Goal: Task Accomplishment & Management: Complete application form

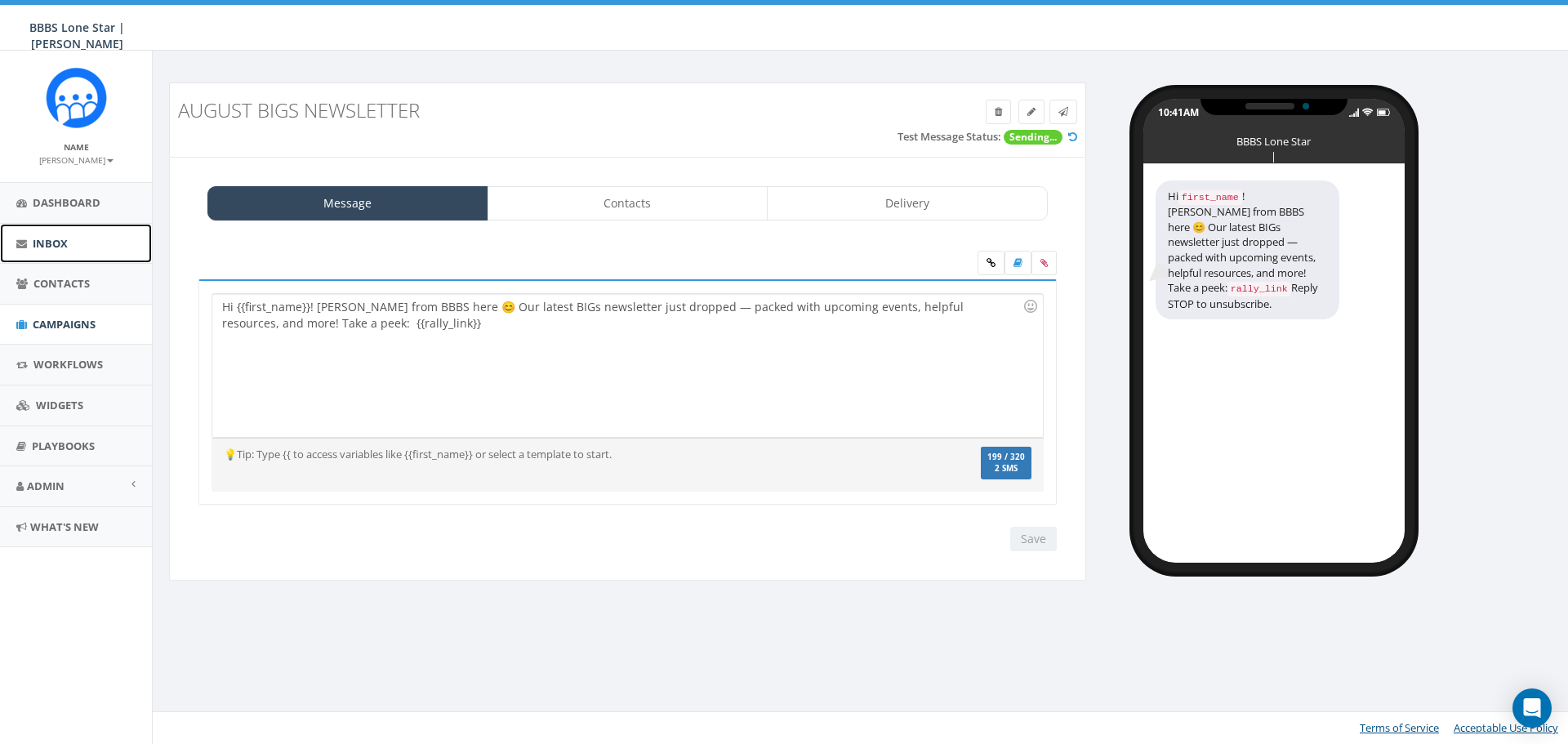
click at [91, 234] on link "Inbox" at bounding box center [76, 243] width 152 height 40
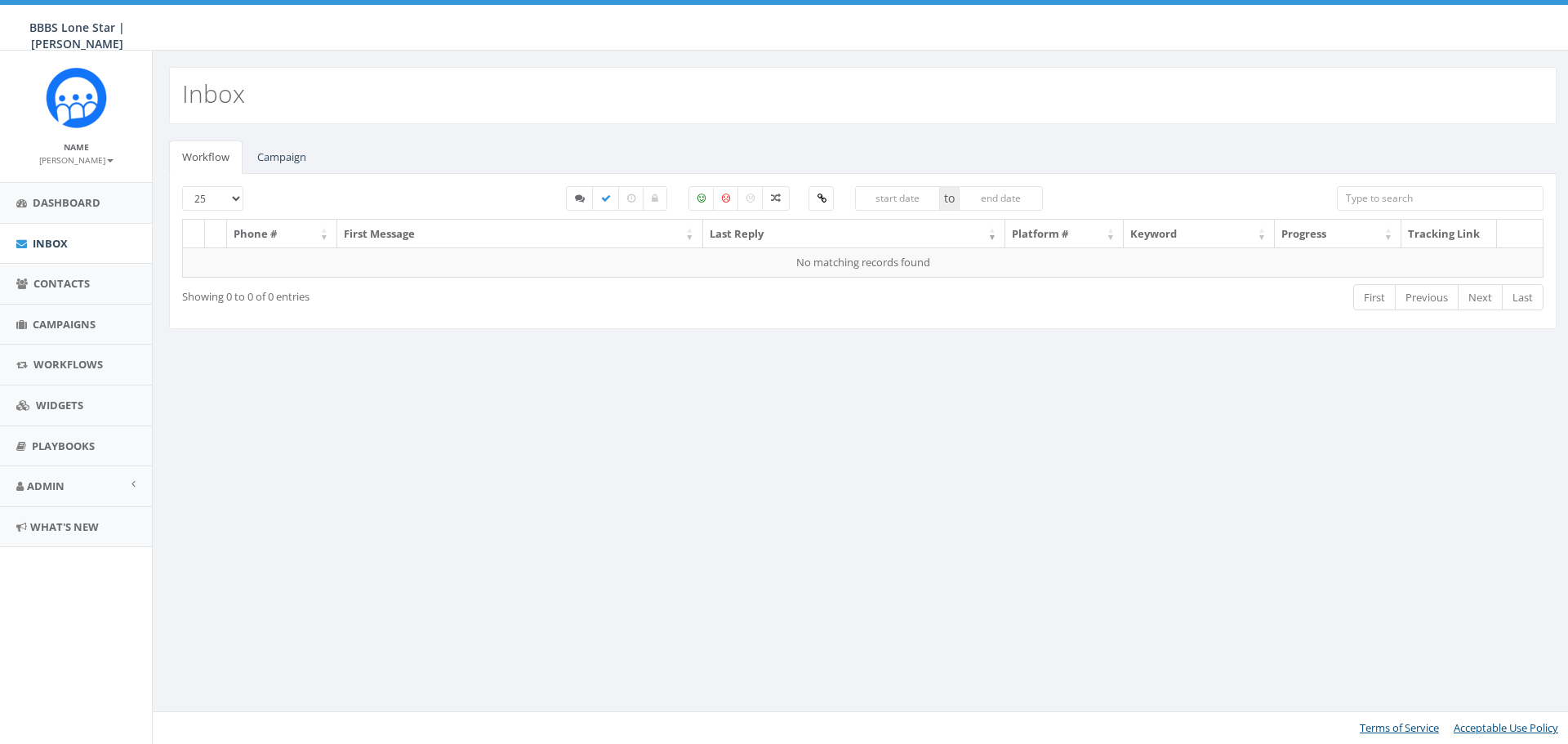
select select
click at [283, 163] on link "Campaign" at bounding box center [282, 158] width 75 height 34
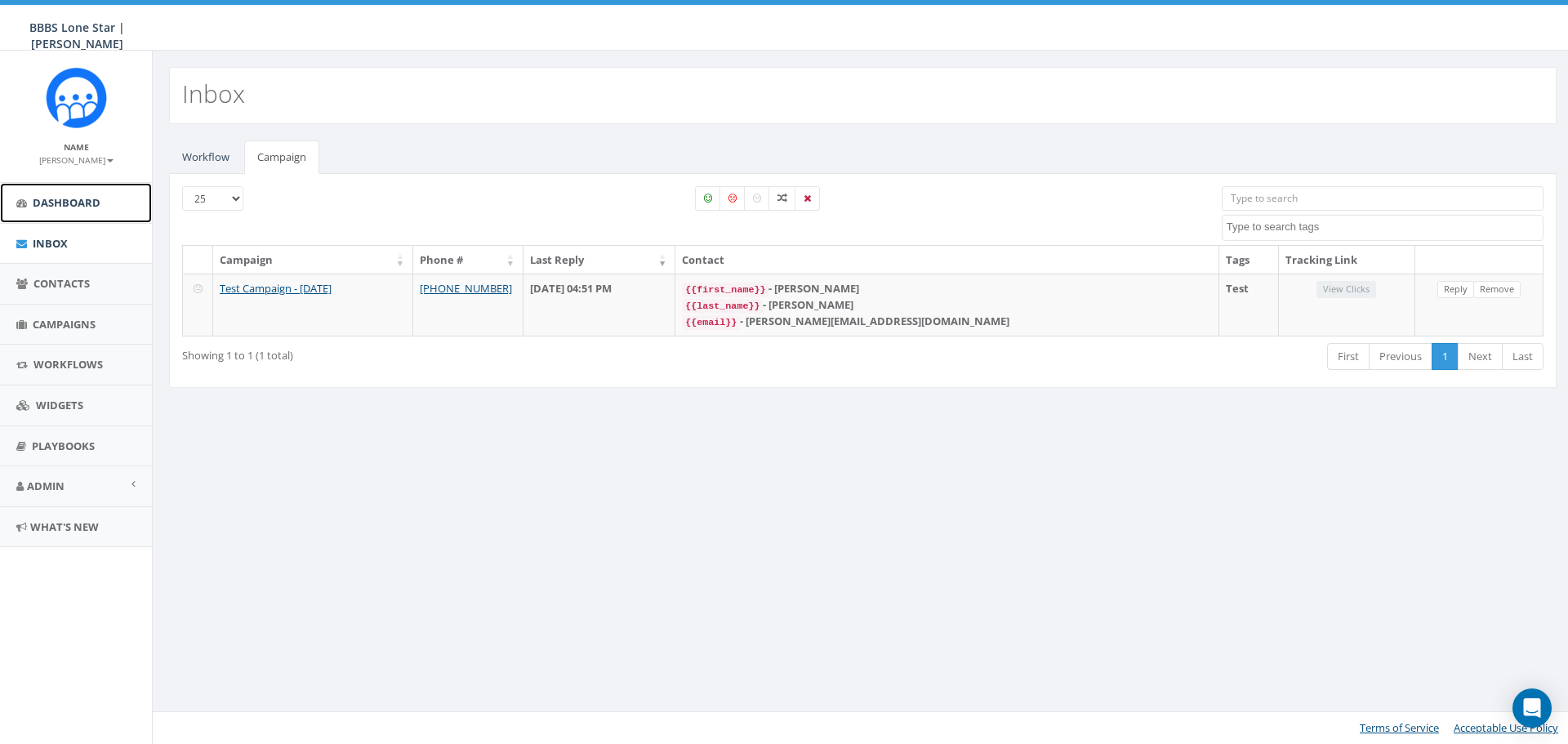
click at [35, 208] on span "Dashboard" at bounding box center [66, 202] width 68 height 15
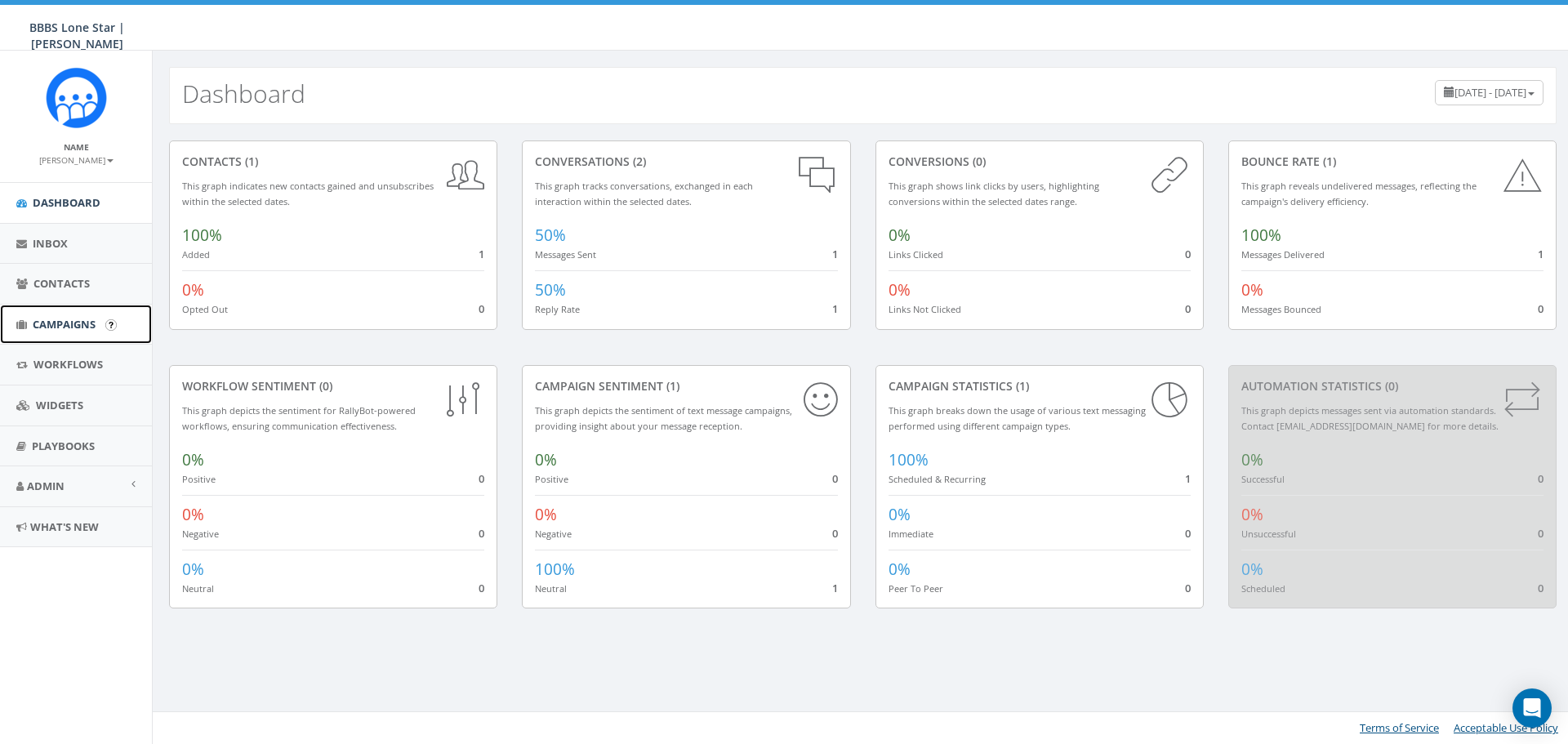
click at [72, 316] on span "Campaigns" at bounding box center [64, 323] width 63 height 15
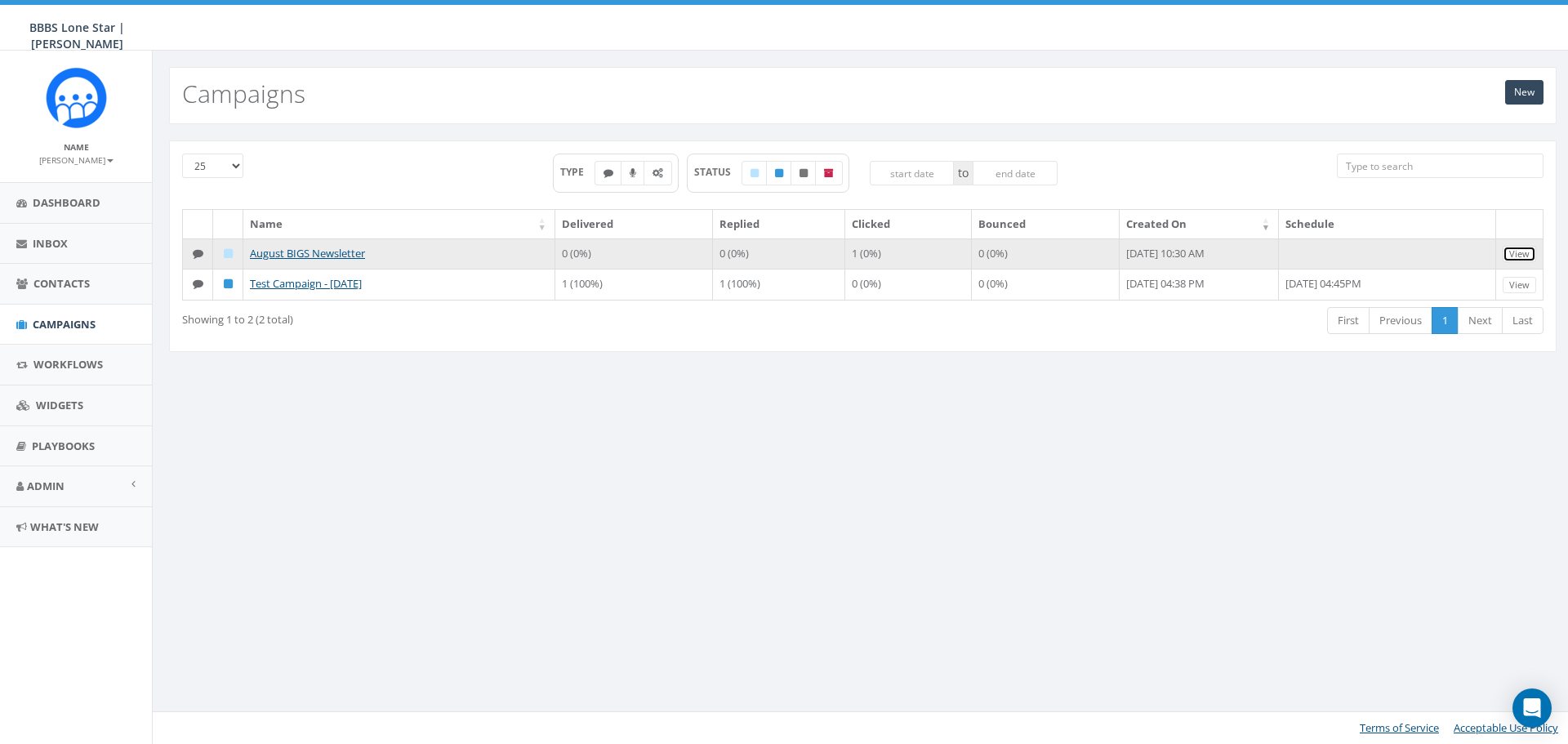
click at [1520, 254] on link "View" at bounding box center [1520, 253] width 34 height 17
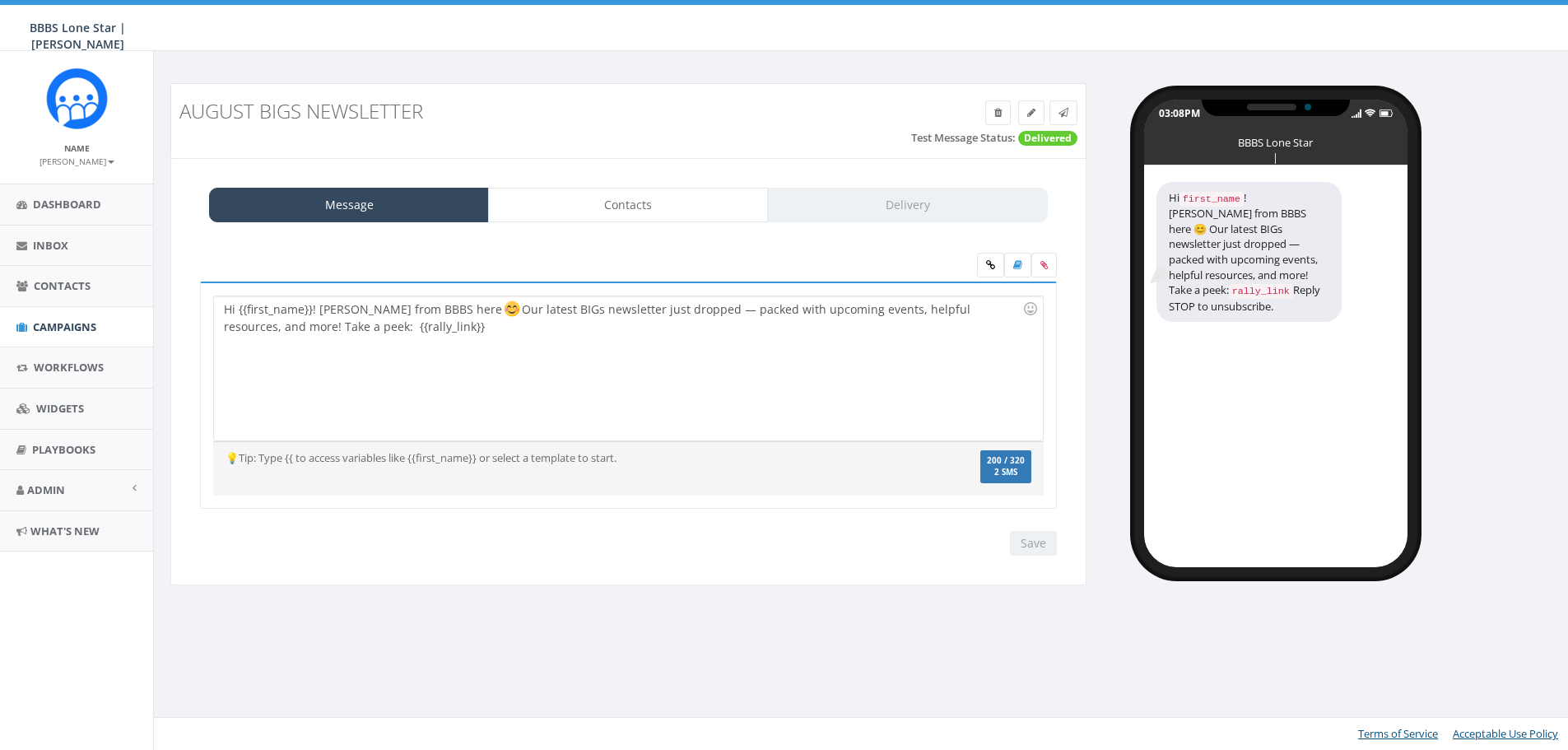
select select
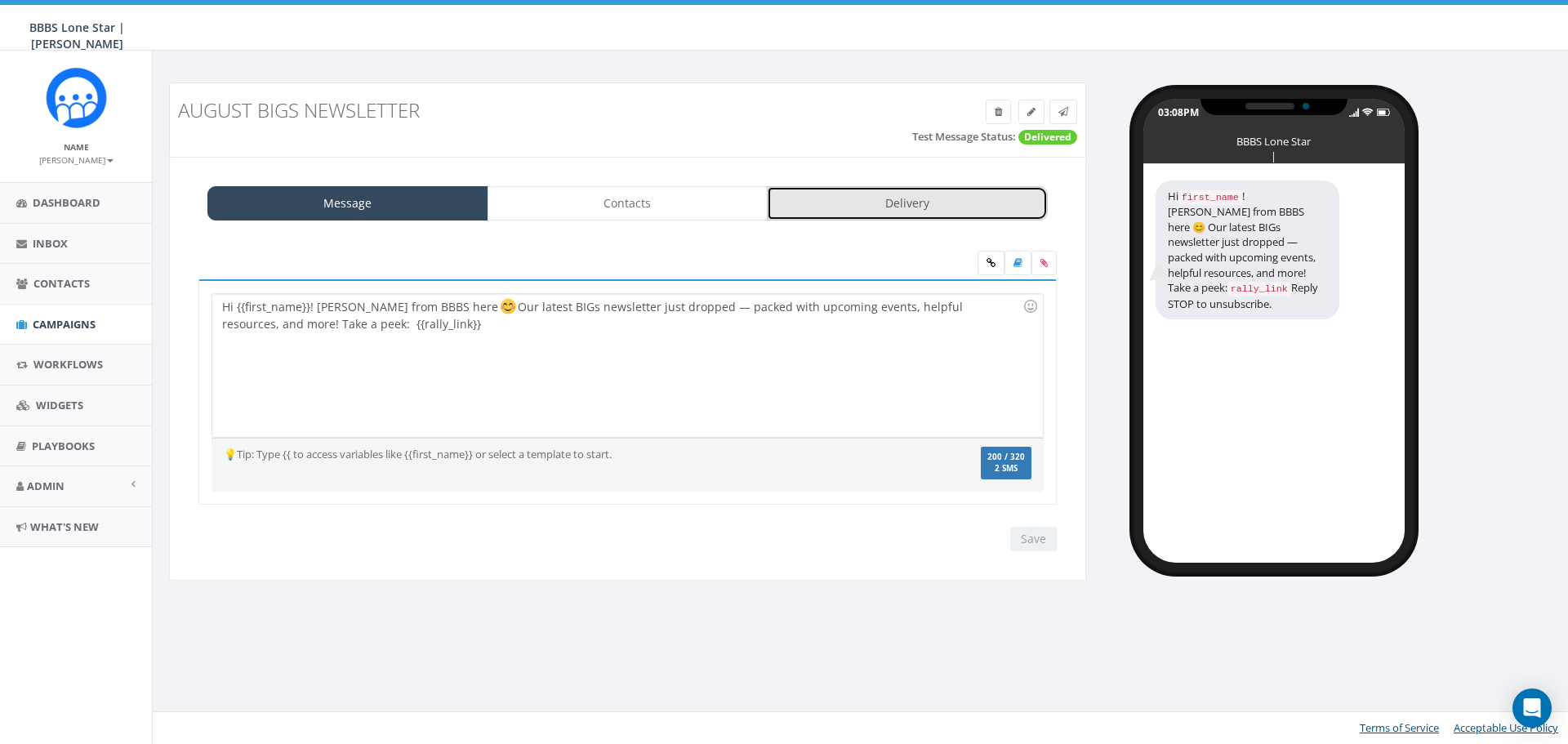
click at [824, 197] on link "Delivery" at bounding box center [907, 203] width 281 height 34
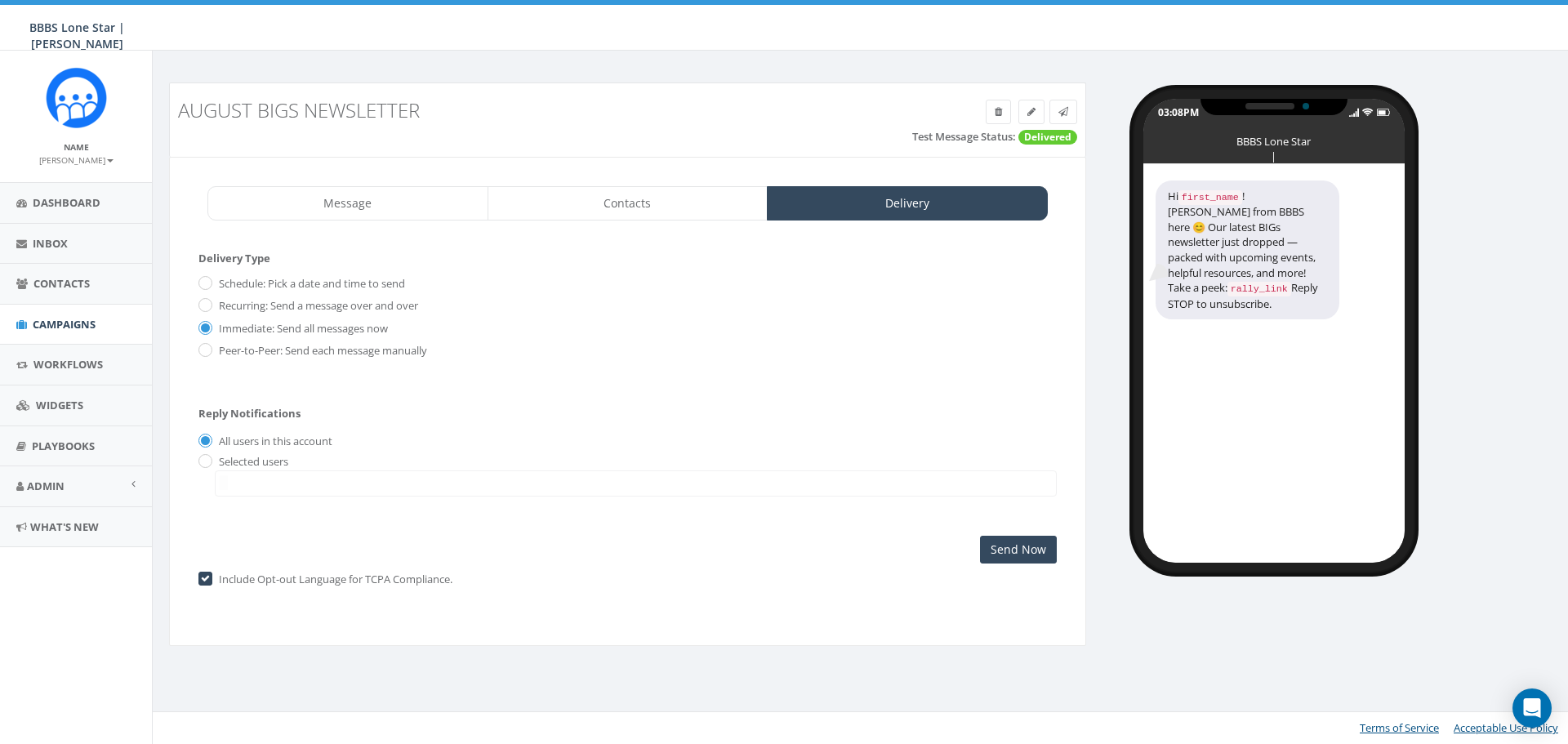
click at [217, 284] on label "Schedule: Pick a date and time to send" at bounding box center [309, 284] width 190 height 17
click at [209, 284] on input "Schedule: Pick a date and time to send" at bounding box center [203, 284] width 11 height 11
radio input "true"
click at [689, 298] on input "2025-08-30" at bounding box center [698, 299] width 202 height 28
click at [616, 500] on td "31" at bounding box center [613, 502] width 25 height 25
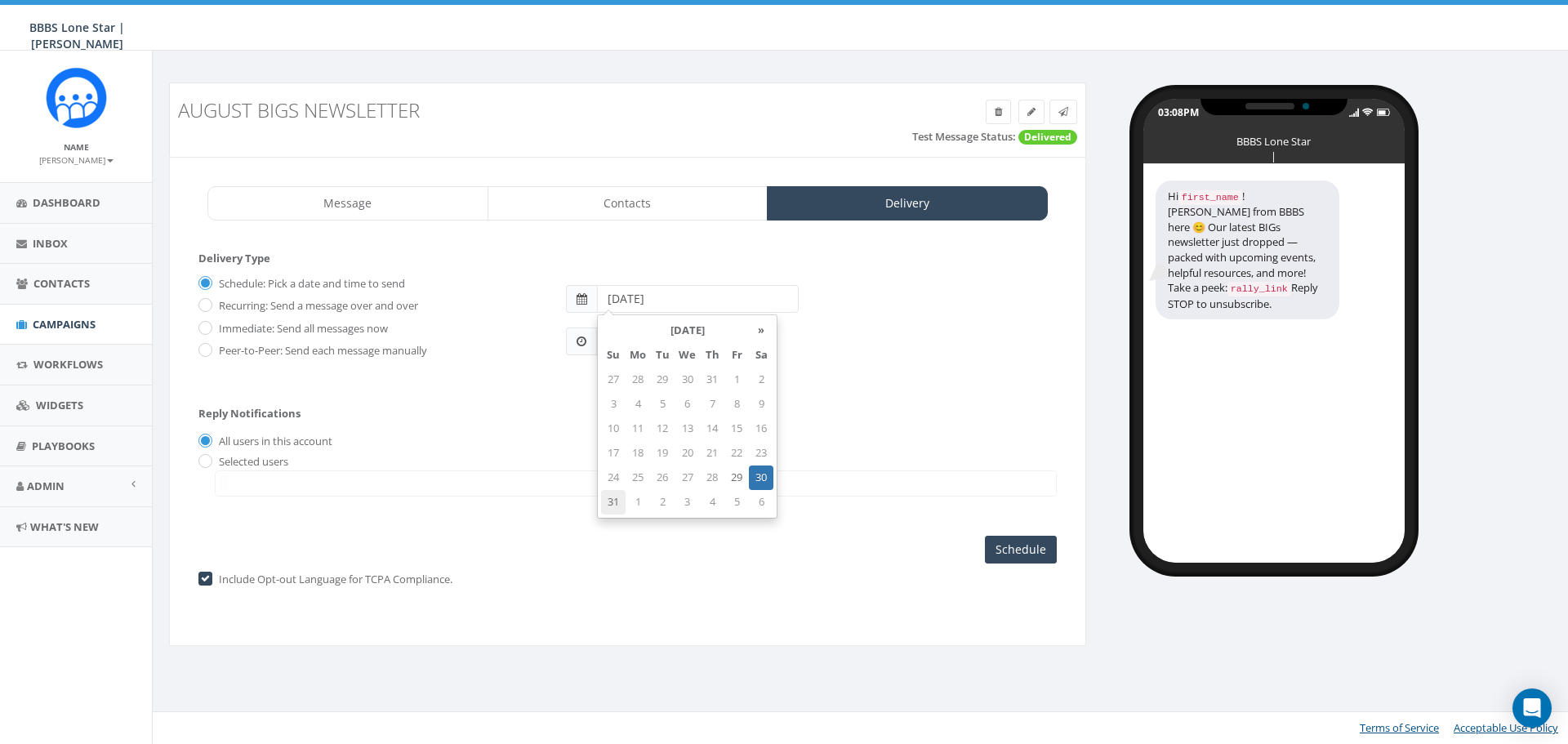
type input "2025-08-31"
click at [845, 429] on div "Reply Notifications All users in this account Selected users james+training@ral…" at bounding box center [627, 447] width 858 height 114
click at [647, 342] on input "10:40AM" at bounding box center [633, 341] width 74 height 28
click at [744, 234] on div "1 2 3 4 5 6 7 8 9 10 11 12 00 05 10 15 20 25 30 35 40 45 50 55" at bounding box center [689, 200] width 164 height 164
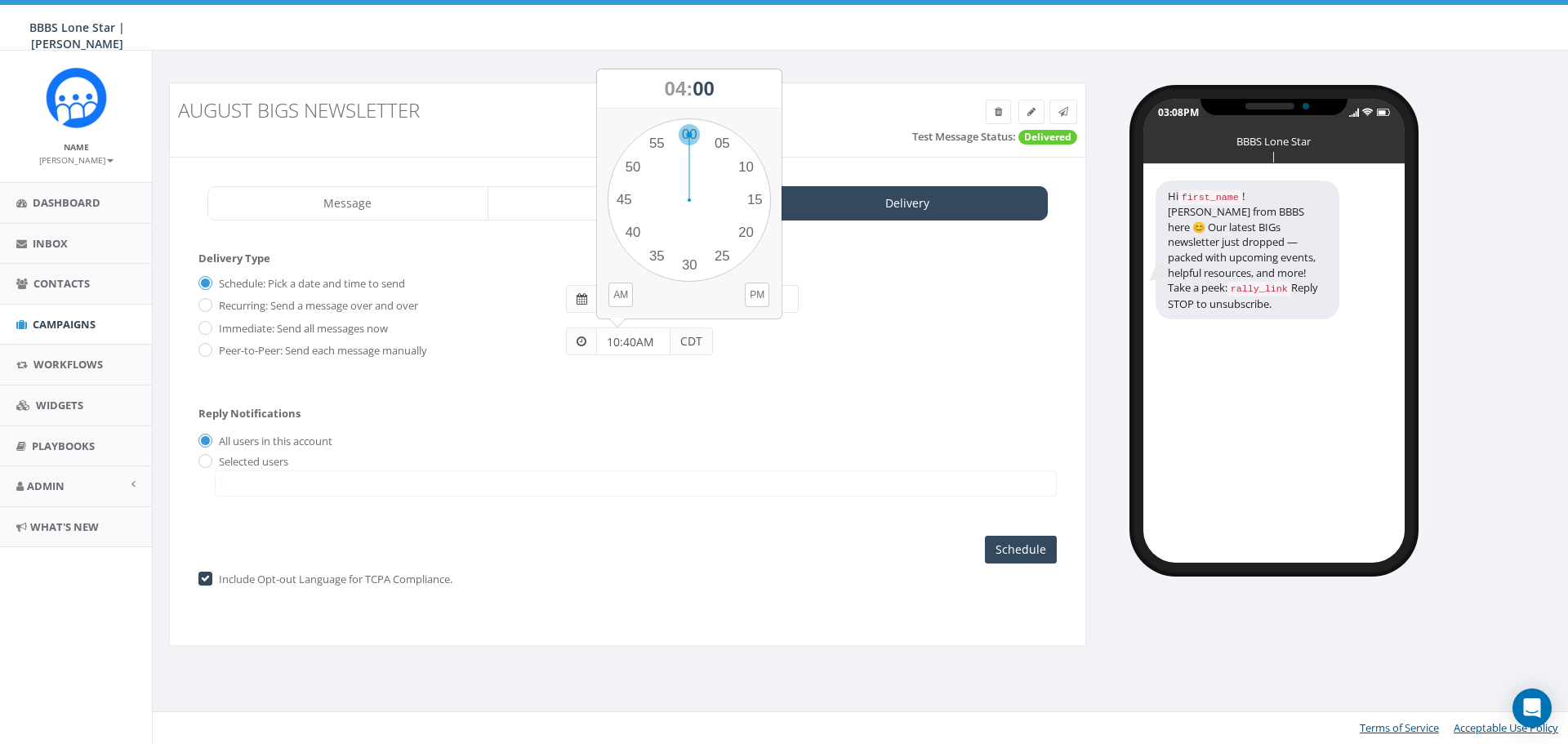
click at [688, 131] on div "1 2 3 4 5 6 7 8 9 10 11 12 00 05 10 15 20 25 30 35 40 45 50 55" at bounding box center [689, 200] width 164 height 164
type input "04:00PM"
click at [1032, 554] on input "Schedule" at bounding box center [1020, 550] width 72 height 28
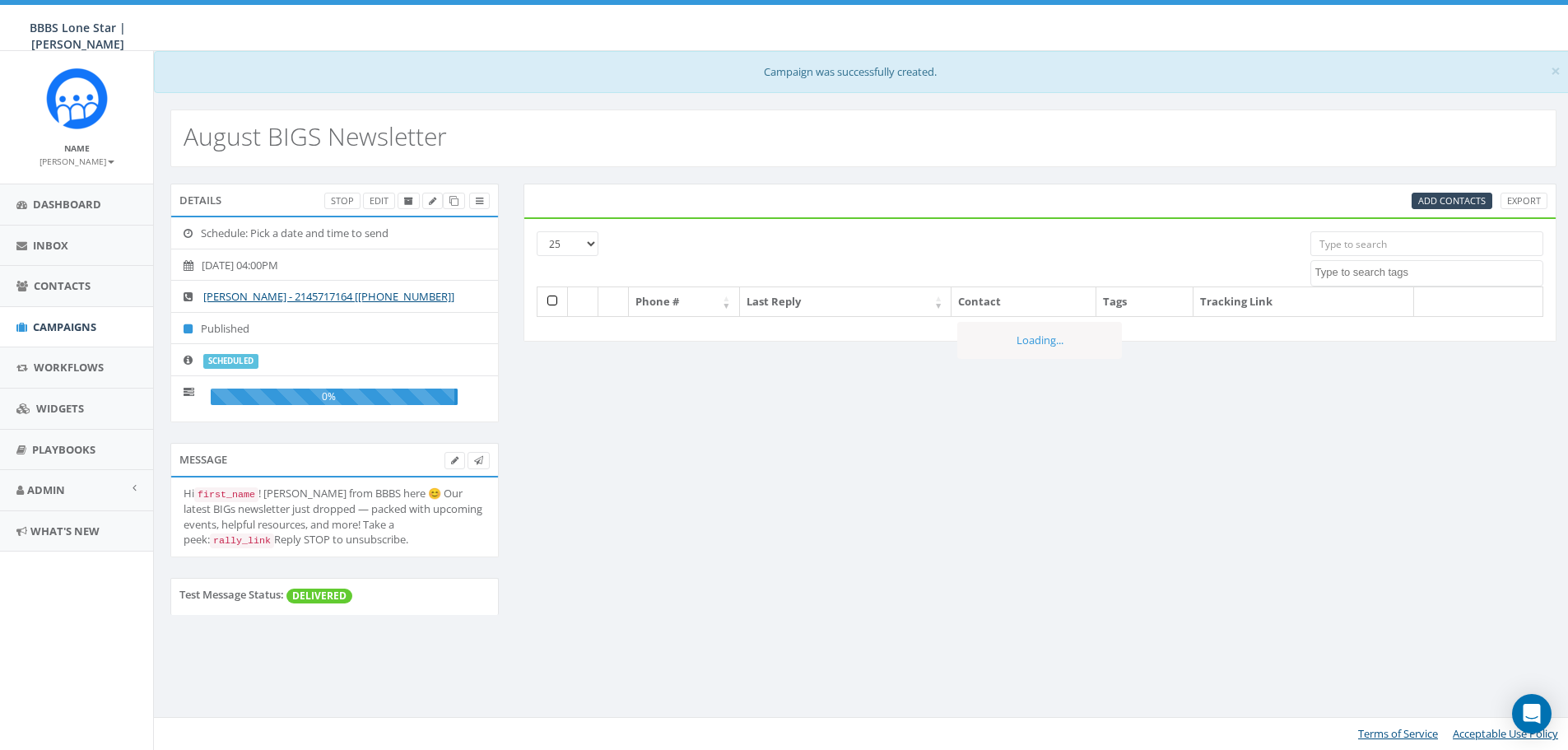
select select
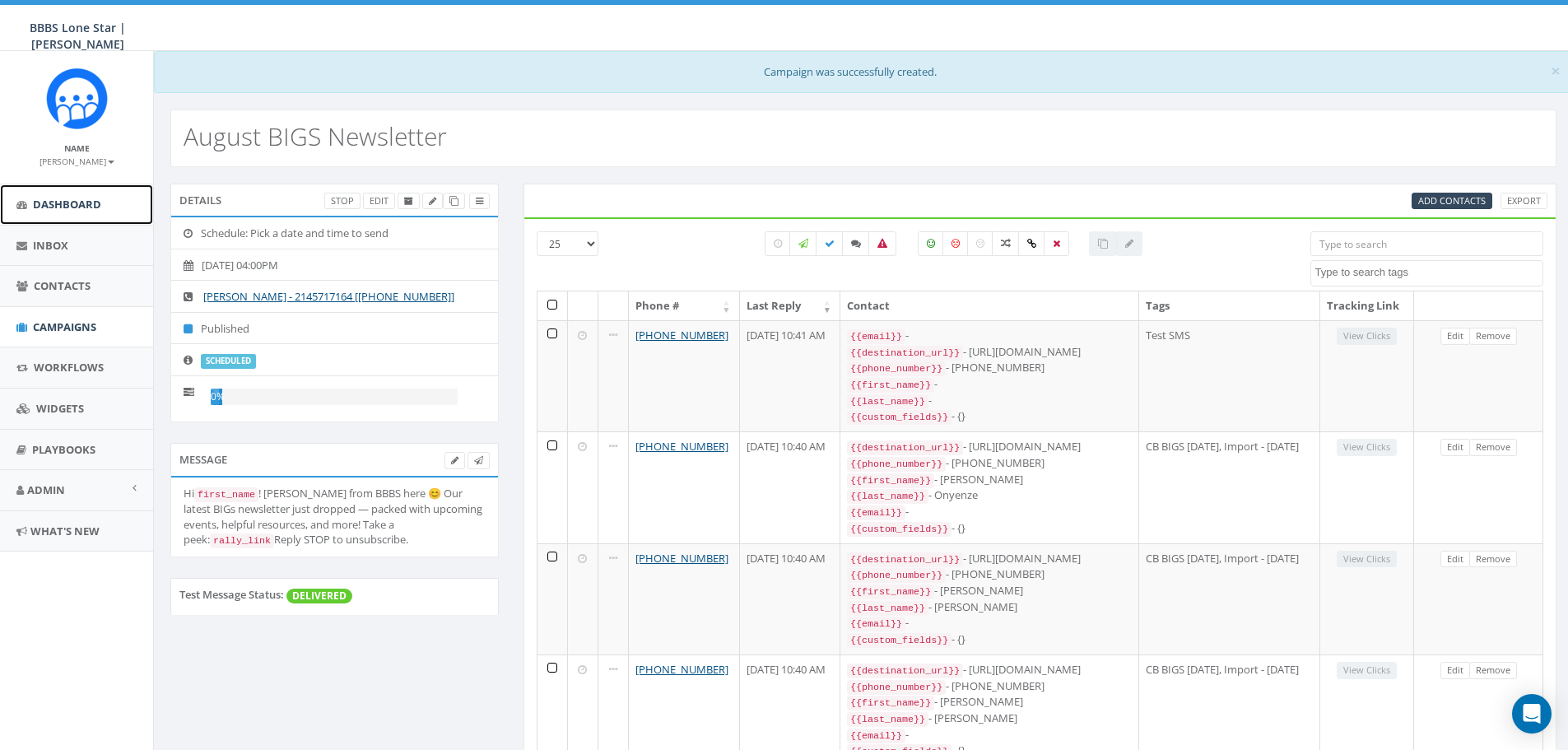
click at [60, 208] on span "Dashboard" at bounding box center [67, 204] width 69 height 15
